Goal: Task Accomplishment & Management: Manage account settings

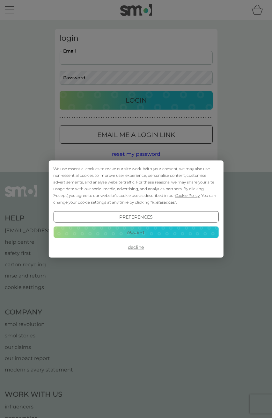
type input "[EMAIL_ADDRESS][DOMAIN_NAME]"
click at [136, 100] on button "Login" at bounding box center [136, 100] width 153 height 18
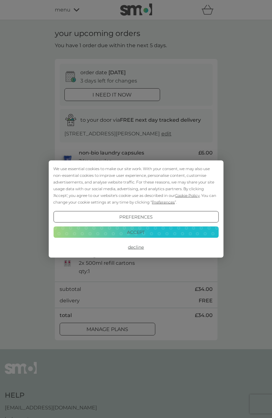
click at [133, 247] on button "Decline" at bounding box center [135, 247] width 165 height 11
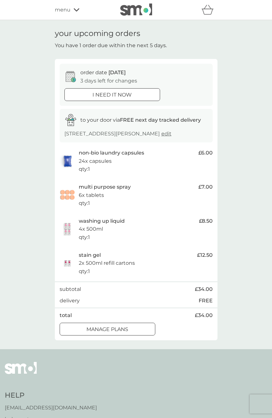
click at [116, 325] on p "manage plans" at bounding box center [107, 329] width 42 height 8
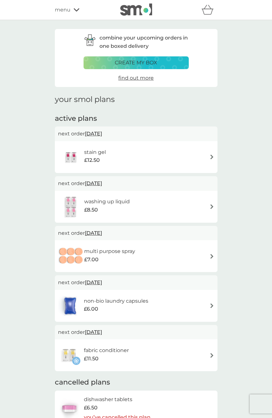
click at [102, 233] on span "[DATE]" at bounding box center [93, 233] width 17 height 12
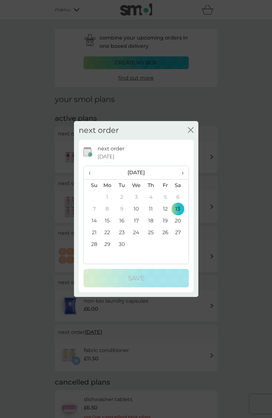
click at [191, 128] on icon "close" at bounding box center [191, 130] width 6 height 6
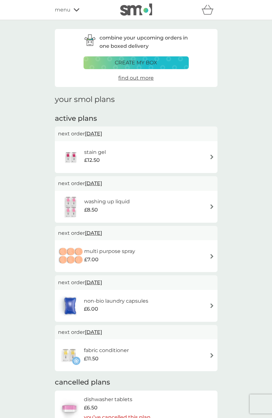
click at [134, 299] on h6 "non-bio laundry capsules" at bounding box center [116, 301] width 64 height 8
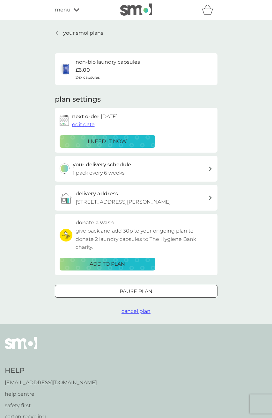
click at [56, 33] on icon at bounding box center [57, 33] width 3 height 5
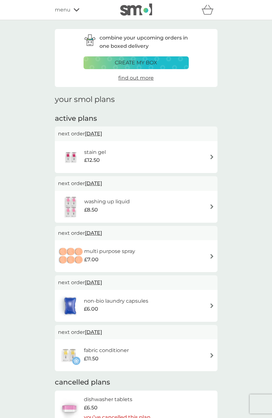
click at [125, 250] on h6 "multi purpose spray" at bounding box center [109, 251] width 51 height 8
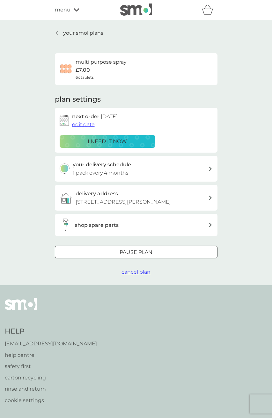
click at [57, 32] on icon at bounding box center [57, 33] width 2 height 4
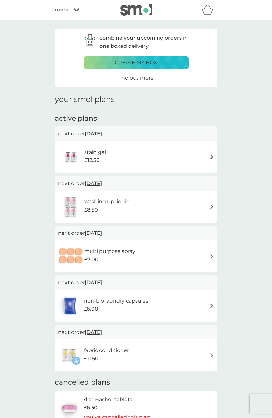
click at [97, 151] on h6 "stain gel" at bounding box center [95, 152] width 22 height 8
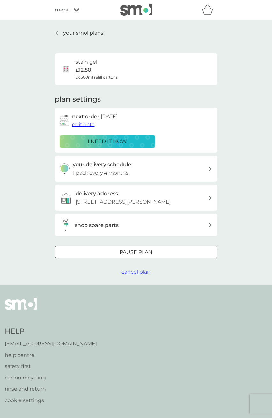
click at [58, 33] on icon at bounding box center [57, 33] width 3 height 5
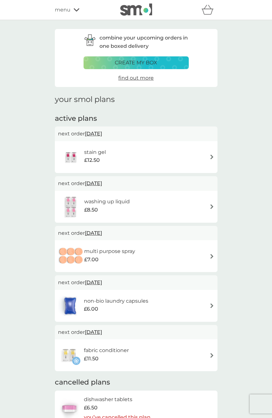
click at [101, 132] on span "13 Sep 2025" at bounding box center [93, 133] width 17 height 12
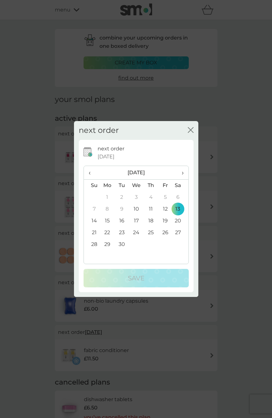
click at [191, 132] on icon "close" at bounding box center [191, 130] width 6 height 6
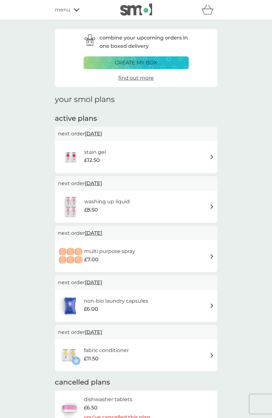
click at [102, 134] on span "13 Sep 2025" at bounding box center [93, 133] width 17 height 12
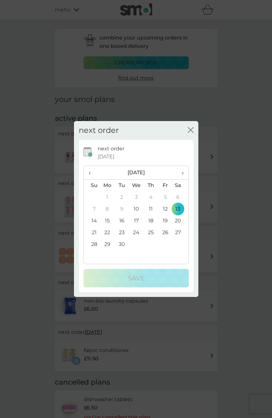
click at [182, 173] on span "›" at bounding box center [180, 172] width 6 height 13
click at [153, 218] on td "13" at bounding box center [150, 221] width 14 height 12
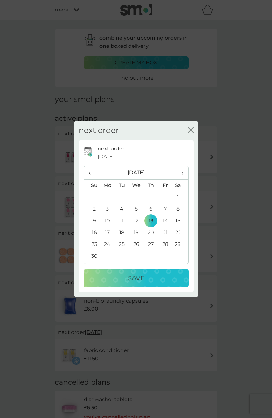
click at [141, 277] on p "Save" at bounding box center [136, 278] width 17 height 10
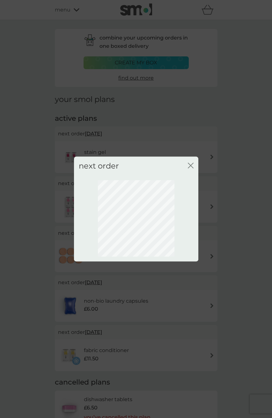
click at [190, 165] on icon "close" at bounding box center [189, 165] width 3 height 5
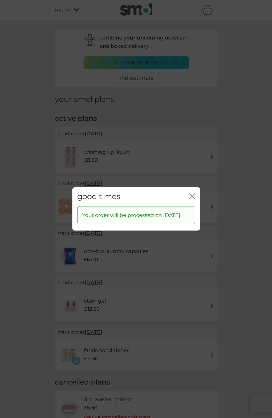
click at [190, 192] on div "close" at bounding box center [192, 196] width 6 height 9
click at [192, 193] on icon "close" at bounding box center [192, 196] width 6 height 6
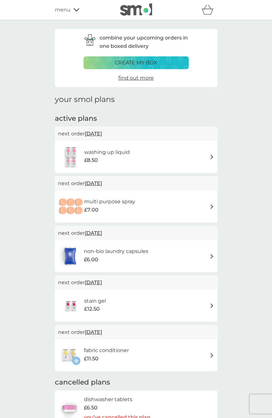
click at [102, 182] on span "13 Sep 2025" at bounding box center [93, 183] width 17 height 12
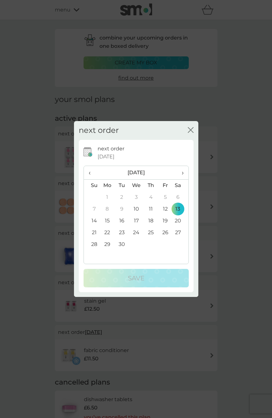
click at [183, 173] on span "›" at bounding box center [180, 172] width 6 height 13
click at [149, 218] on td "13" at bounding box center [150, 221] width 14 height 12
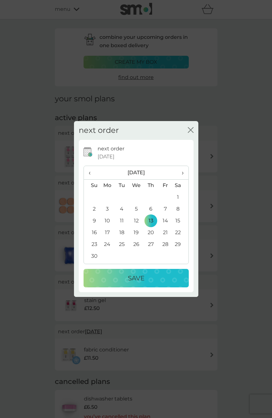
click at [141, 279] on p "Save" at bounding box center [136, 278] width 17 height 10
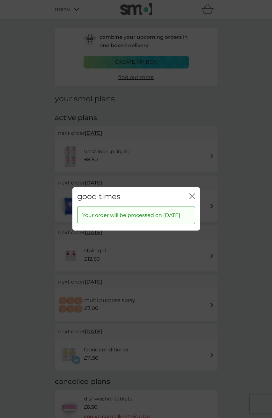
click at [190, 194] on icon "close" at bounding box center [191, 196] width 3 height 5
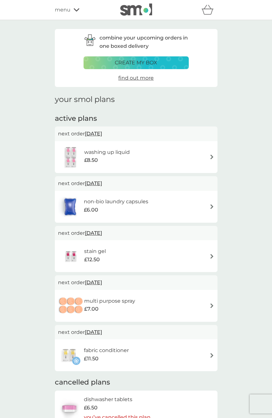
scroll to position [0, 0]
click at [114, 154] on h6 "washing up liquid" at bounding box center [107, 152] width 46 height 8
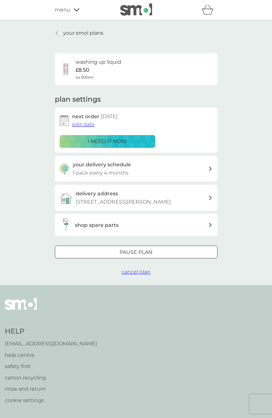
click at [55, 31] on div at bounding box center [57, 33] width 4 height 5
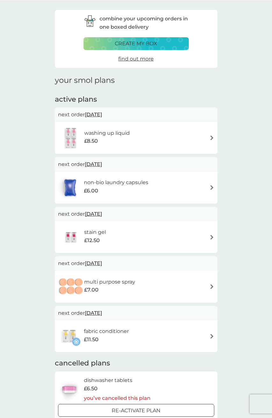
scroll to position [32, 0]
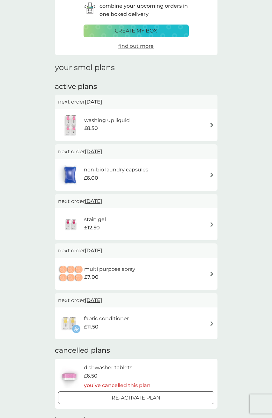
click at [100, 316] on h6 "fabric conditioner" at bounding box center [106, 318] width 45 height 8
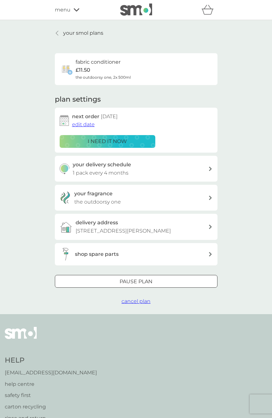
click at [58, 33] on icon at bounding box center [57, 33] width 3 height 5
